Goal: Find specific page/section: Find specific page/section

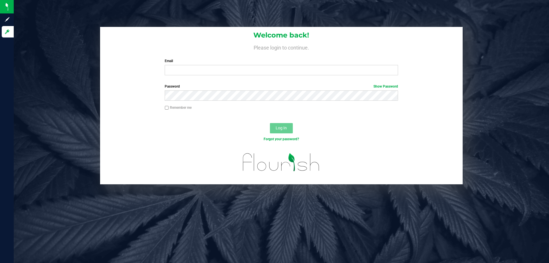
click at [199, 76] on div "Welcome back! Please login to continue. Email Required Please format your email…" at bounding box center [281, 53] width 363 height 53
click at [203, 69] on input "Email" at bounding box center [281, 70] width 233 height 10
type input "[EMAIL_ADDRESS][DOMAIN_NAME]"
click at [270, 123] on button "Log In" at bounding box center [281, 128] width 23 height 10
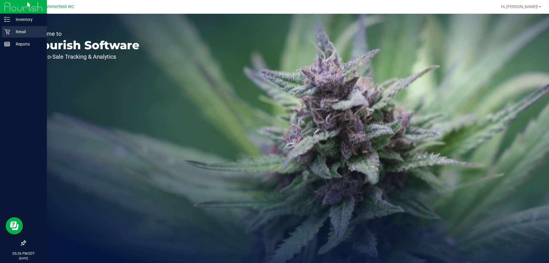
click at [18, 30] on p "Retail" at bounding box center [27, 31] width 34 height 7
